Goal: Information Seeking & Learning: Check status

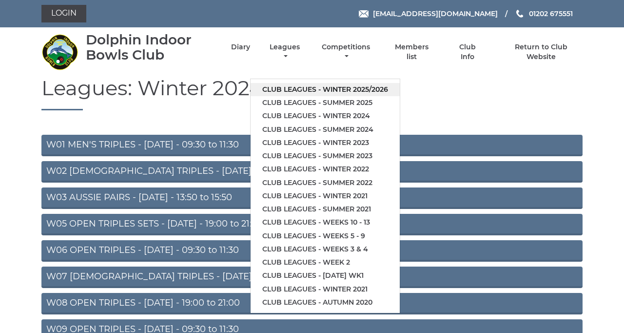
click at [400, 96] on link "Club leagues - Winter 2025/2026" at bounding box center [325, 89] width 149 height 13
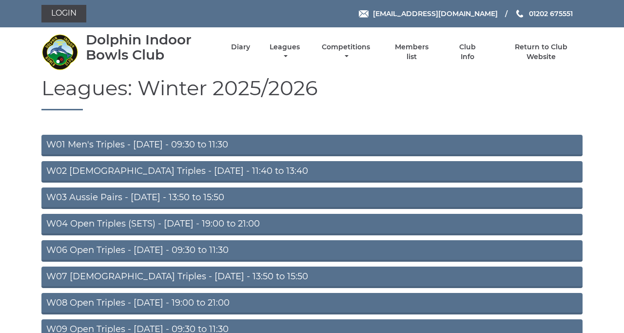
click at [290, 209] on link "W03 Aussie Pairs - [DATE] - 13:50 to 15:50" at bounding box center [311, 197] width 541 height 21
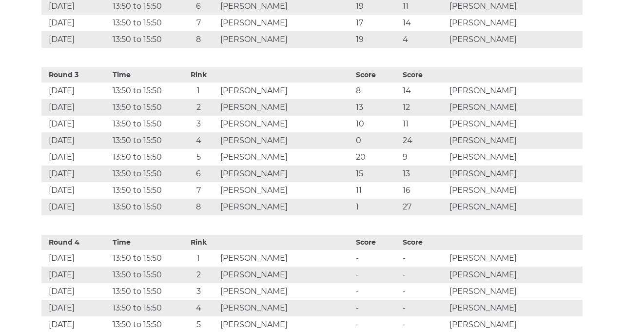
scroll to position [837, 0]
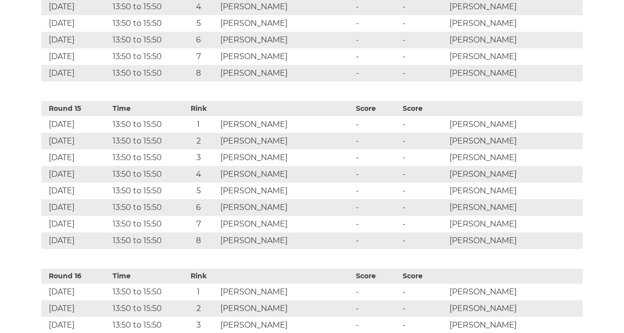
scroll to position [2818, 0]
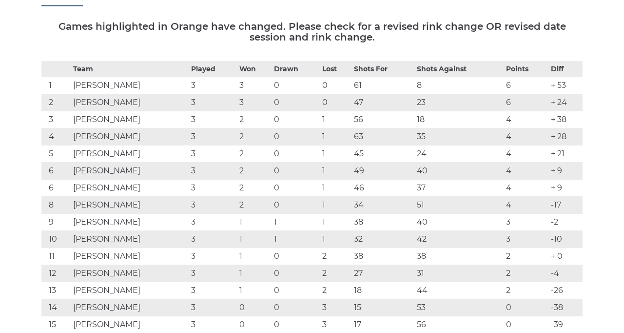
scroll to position [0, 0]
